Goal: Information Seeking & Learning: Find specific fact

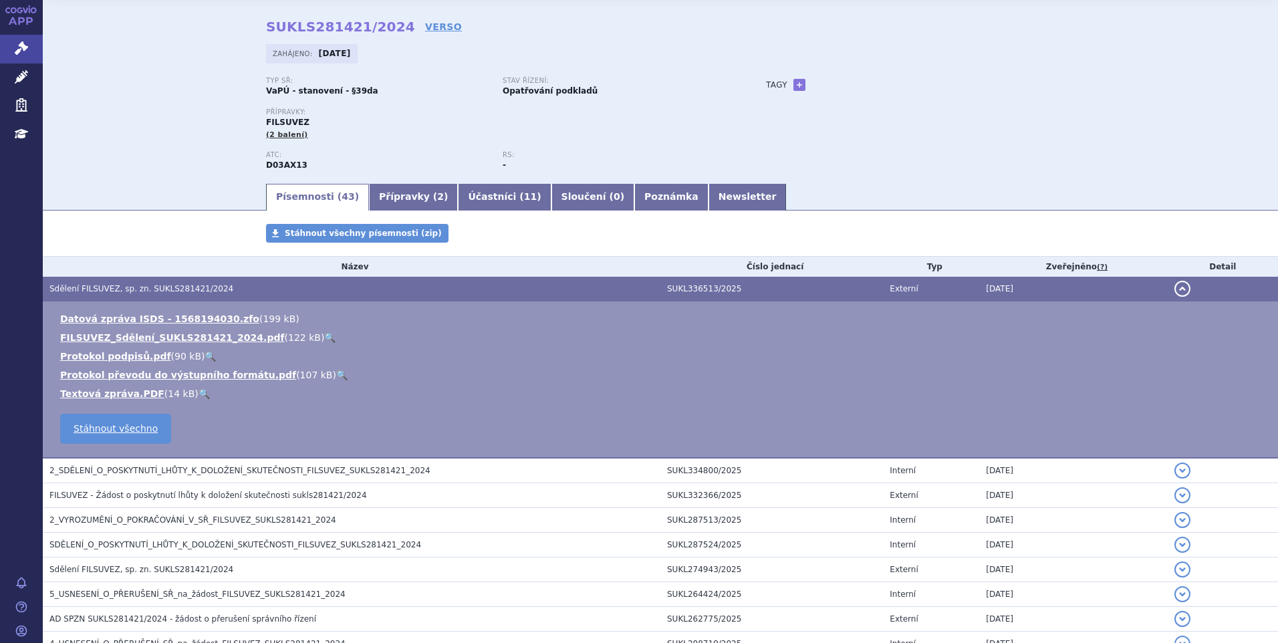
scroll to position [67, 0]
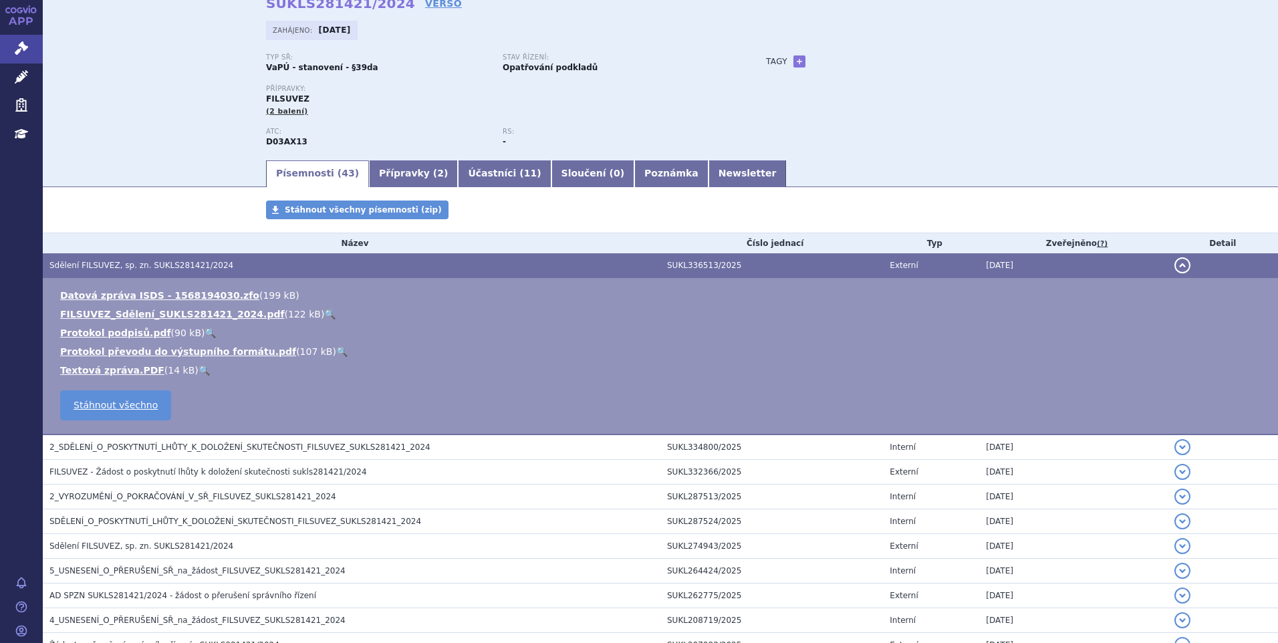
click at [324, 311] on link "🔍" at bounding box center [329, 314] width 11 height 11
